Goal: Find specific page/section: Find specific page/section

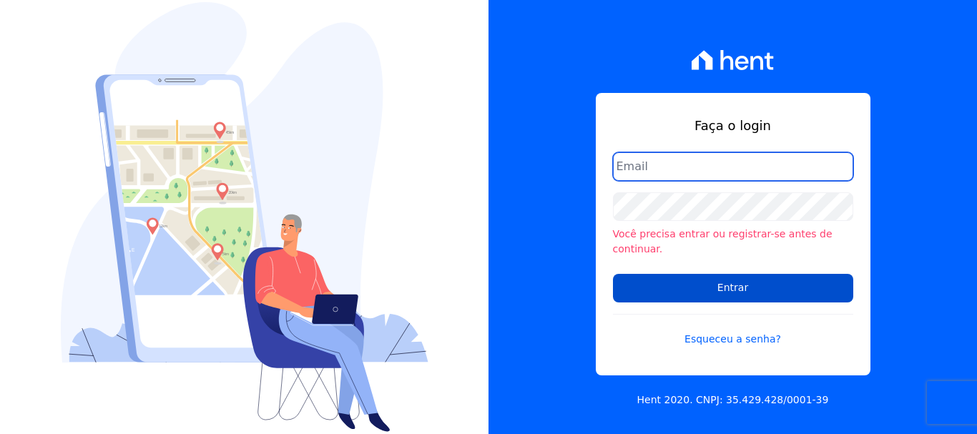
type input "[EMAIL_ADDRESS][DOMAIN_NAME]"
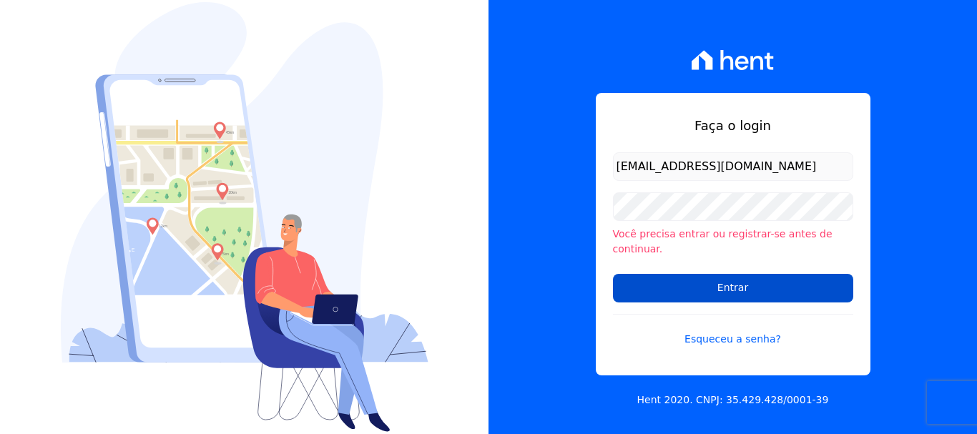
click at [696, 281] on input "Entrar" at bounding box center [733, 288] width 240 height 29
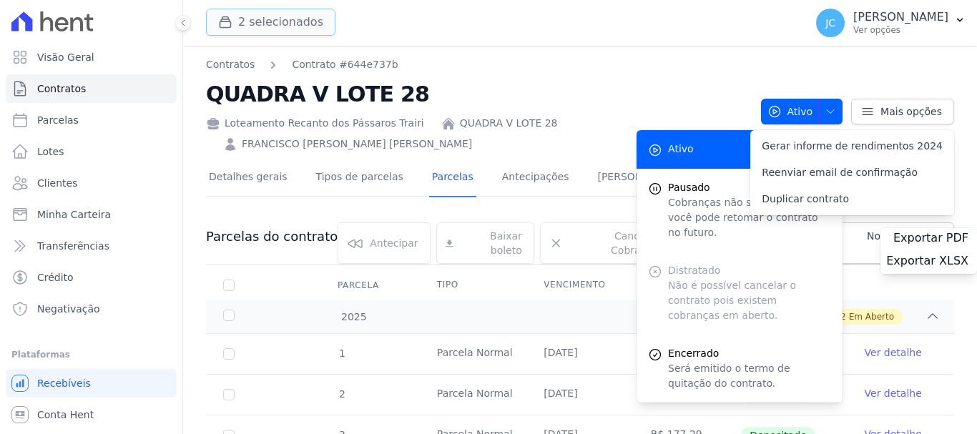
click at [255, 26] on button "2 selecionados" at bounding box center [270, 22] width 129 height 27
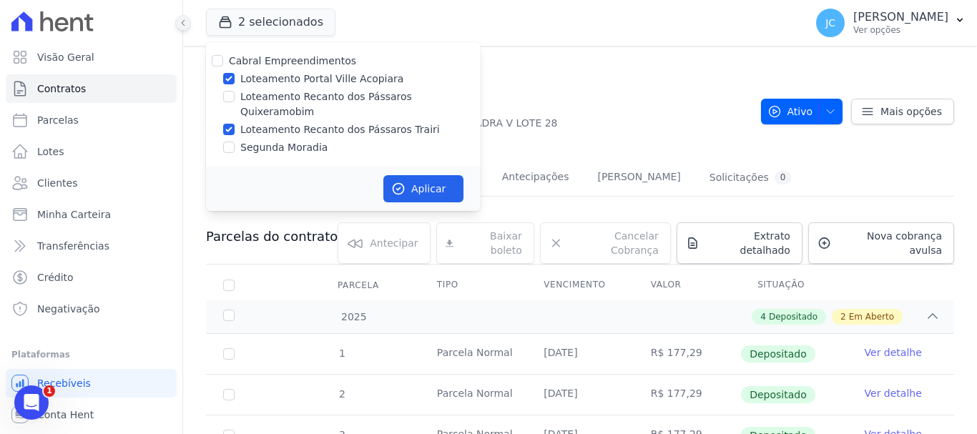
click at [183, 26] on icon at bounding box center [183, 23] width 9 height 9
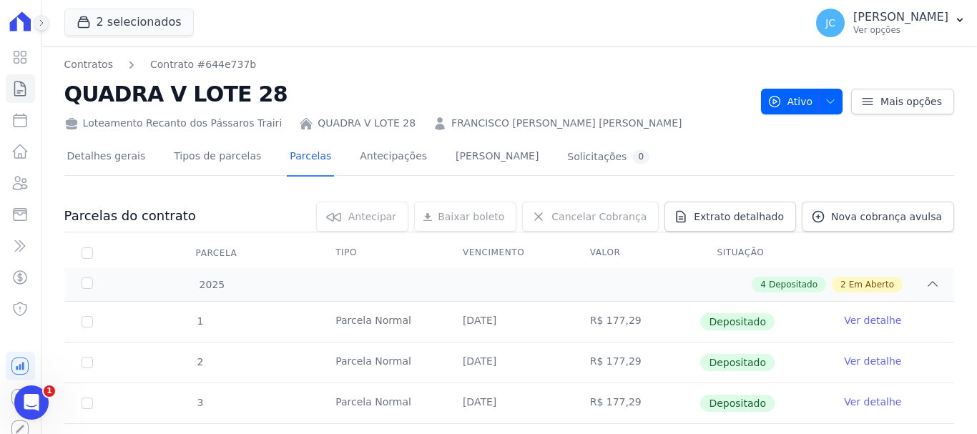
click at [39, 22] on icon at bounding box center [41, 23] width 9 height 9
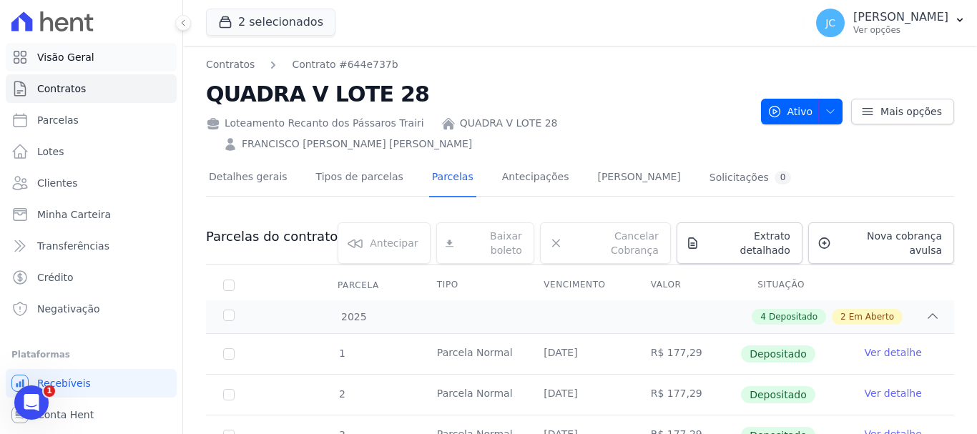
click at [65, 66] on link "Visão Geral" at bounding box center [91, 57] width 171 height 29
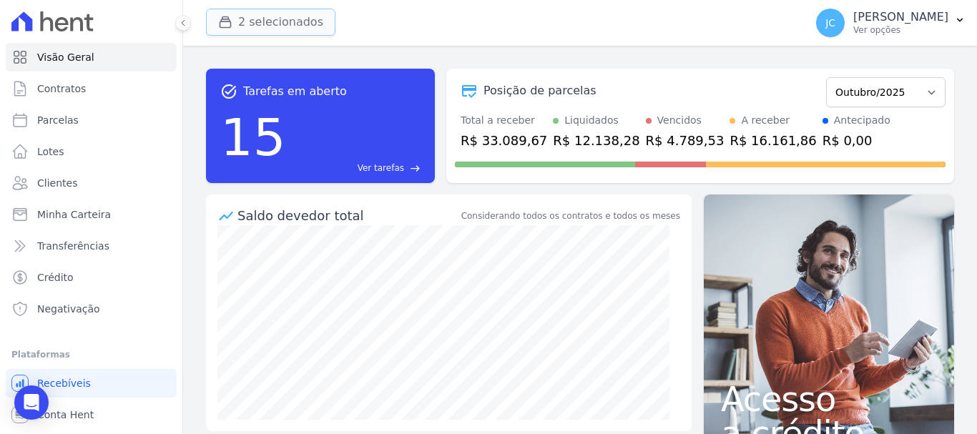
click at [256, 20] on button "2 selecionados" at bounding box center [270, 22] width 129 height 27
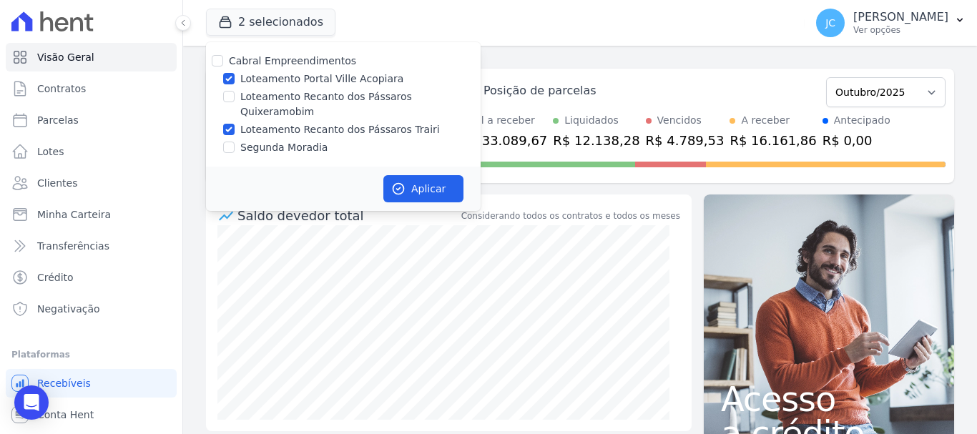
click at [308, 82] on label "Loteamento Portal Ville Acopiara" at bounding box center [321, 79] width 163 height 15
click at [235, 82] on input "Loteamento Portal Ville Acopiara" at bounding box center [228, 78] width 11 height 11
checkbox input "false"
drag, startPoint x: 327, startPoint y: 116, endPoint x: 340, endPoint y: 104, distance: 17.8
click at [328, 122] on label "Loteamento Recanto dos Pássaros Trairi" at bounding box center [340, 129] width 200 height 15
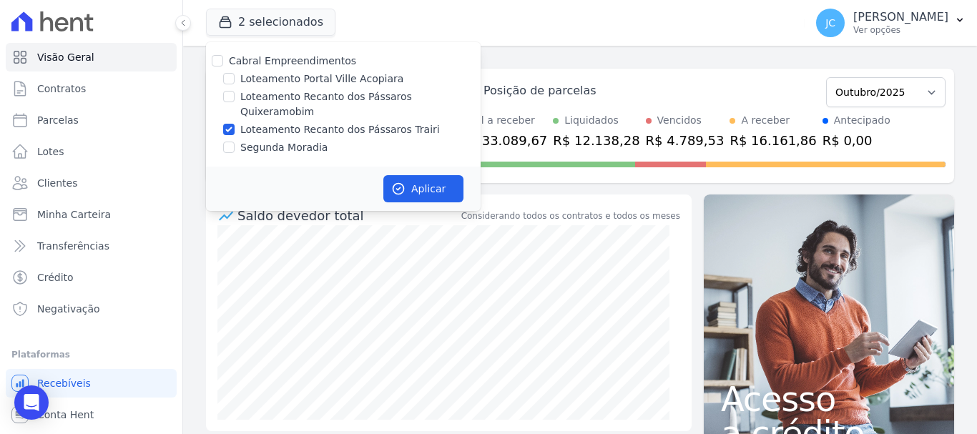
click at [235, 124] on input "Loteamento Recanto dos Pássaros Trairi" at bounding box center [228, 129] width 11 height 11
checkbox input "false"
click at [346, 97] on label "Loteamento Recanto dos Pássaros Quixeramobim" at bounding box center [360, 104] width 240 height 30
click at [235, 97] on input "Loteamento Recanto dos Pássaros Quixeramobim" at bounding box center [228, 96] width 11 height 11
checkbox input "true"
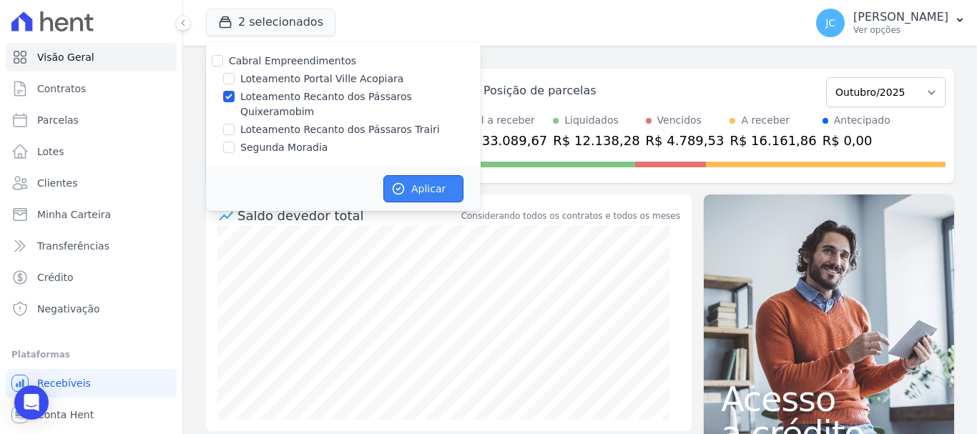
click at [437, 178] on button "Aplicar" at bounding box center [423, 188] width 80 height 27
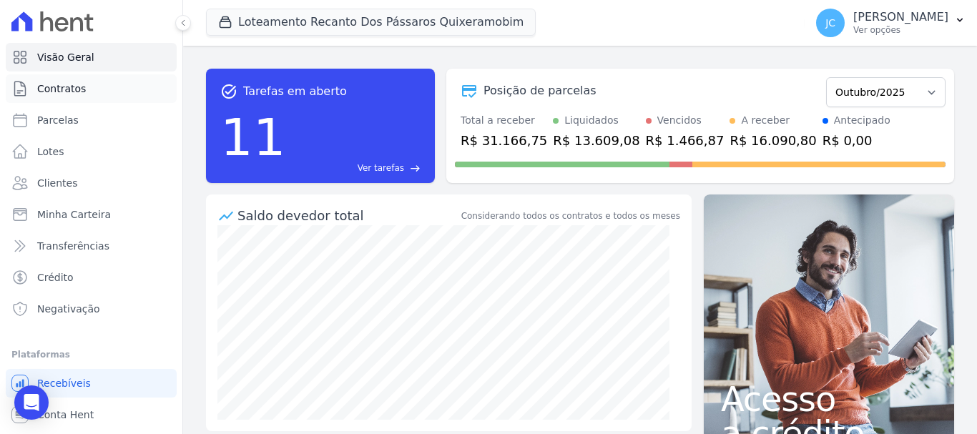
click at [60, 89] on span "Contratos" at bounding box center [61, 89] width 49 height 14
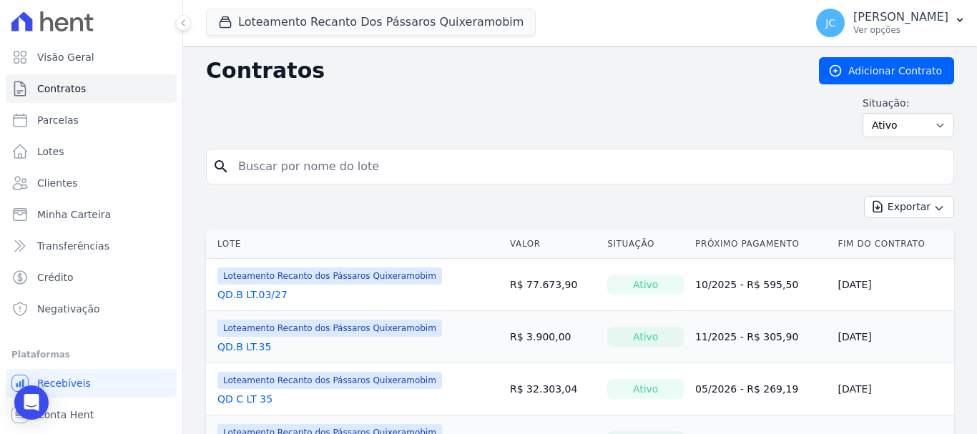
click at [276, 165] on input "search" at bounding box center [589, 166] width 718 height 29
type input "b"
click at [256, 294] on link "QD.B LT.03/27" at bounding box center [252, 294] width 70 height 14
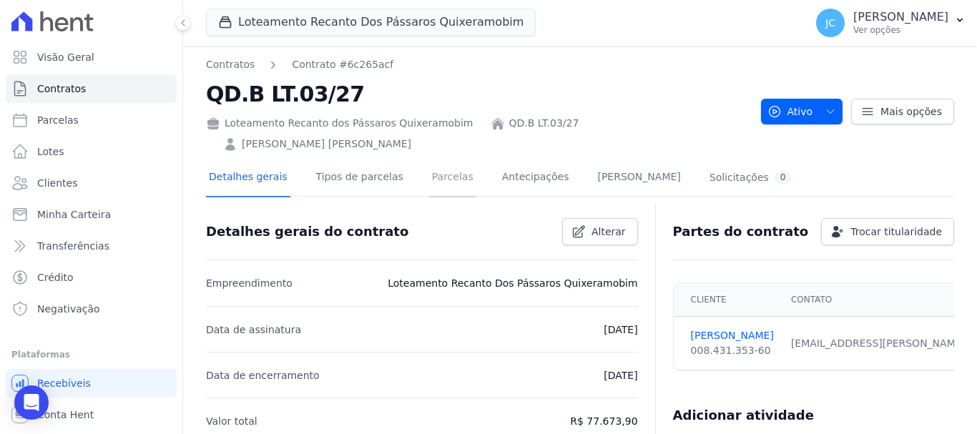
click at [429, 159] on link "Parcelas" at bounding box center [452, 178] width 47 height 38
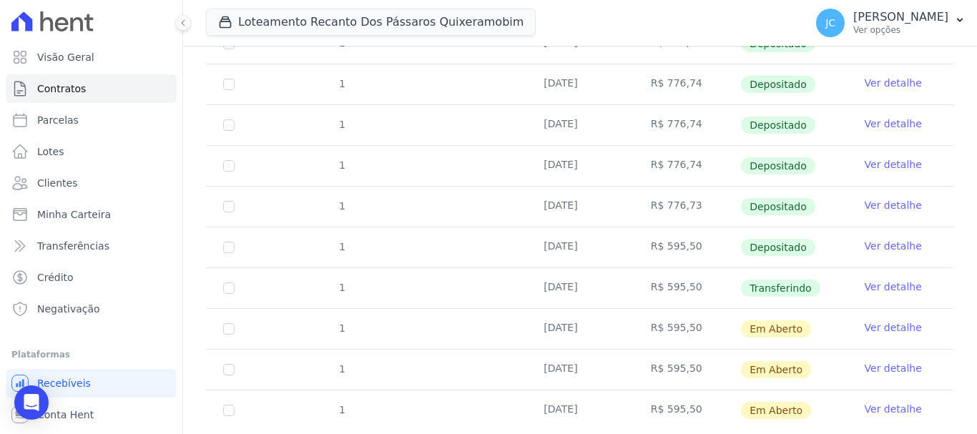
scroll to position [433, 0]
